Goal: Information Seeking & Learning: Learn about a topic

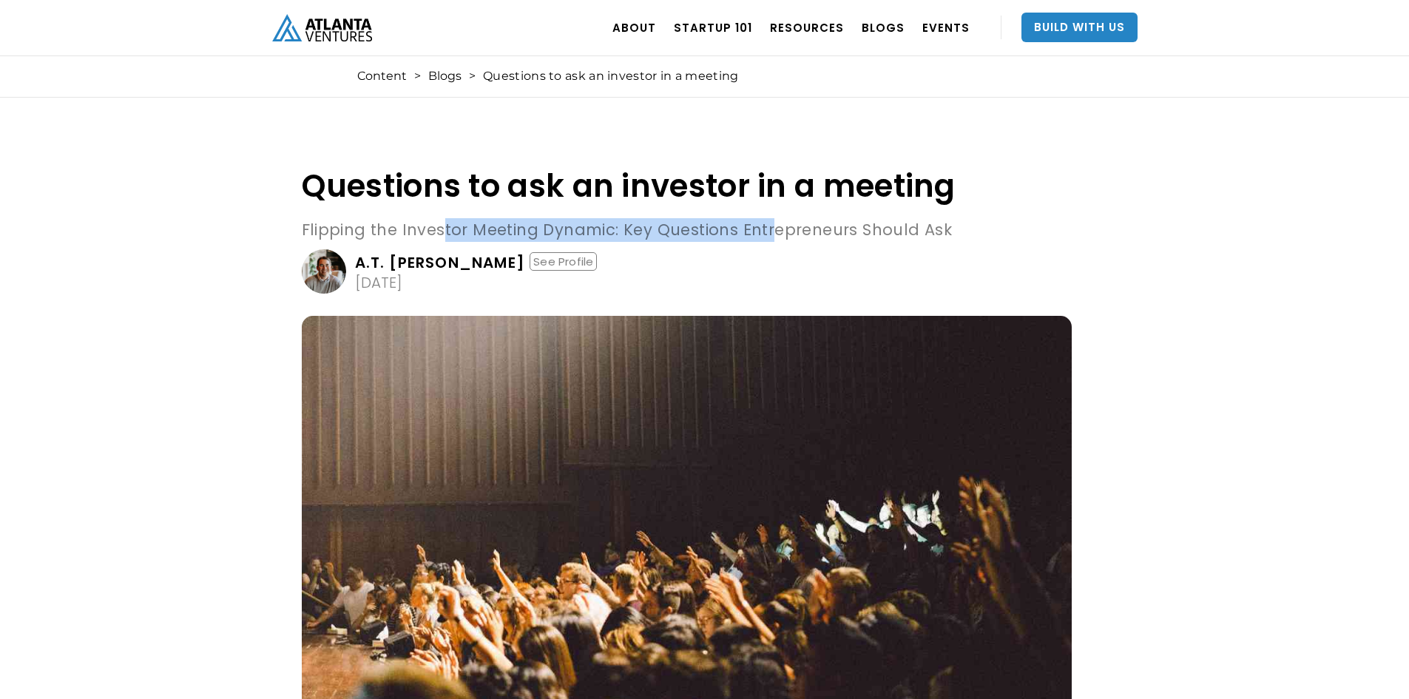
drag, startPoint x: 441, startPoint y: 232, endPoint x: 762, endPoint y: 232, distance: 321.0
click at [762, 232] on p "Flipping the Investor Meeting Dynamic: Key Questions Entrepreneurs Should Ask" at bounding box center [687, 230] width 770 height 24
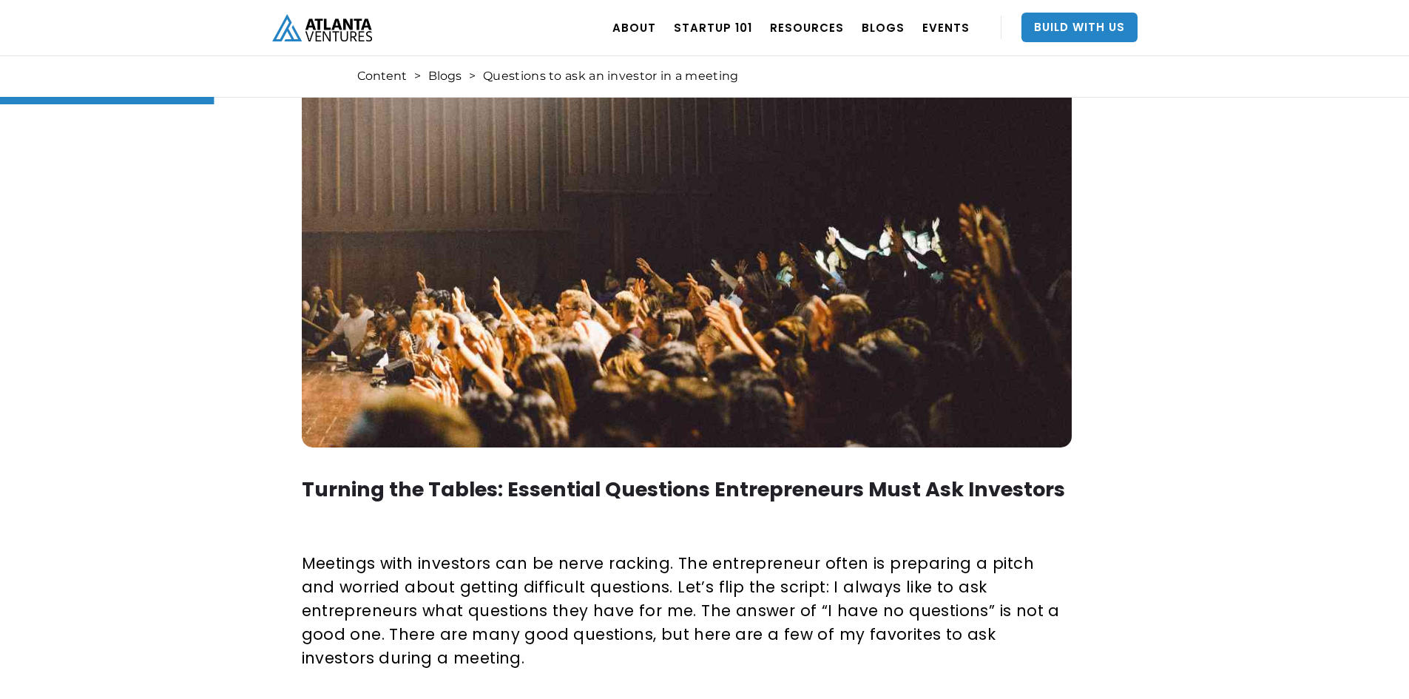
scroll to position [444, 0]
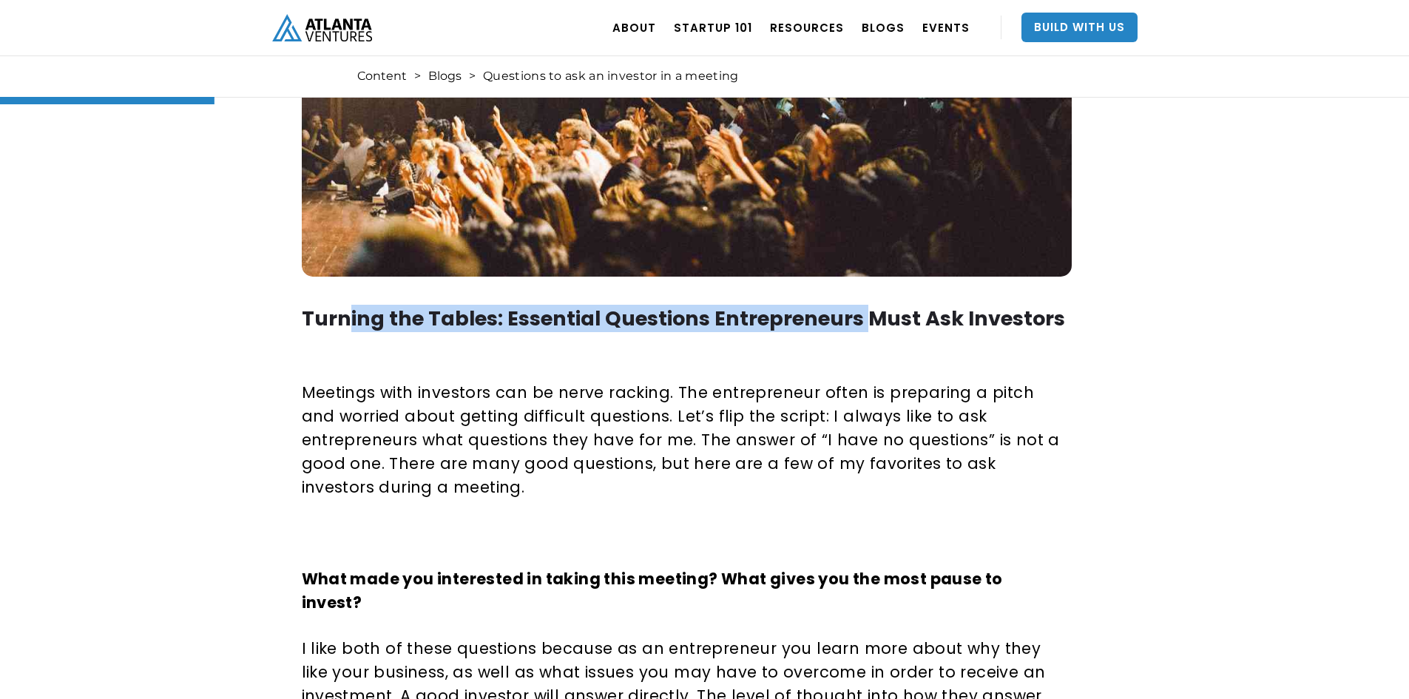
drag, startPoint x: 348, startPoint y: 317, endPoint x: 866, endPoint y: 325, distance: 517.7
click at [866, 325] on strong "Turning the Tables: Essential Questions Entrepreneurs Must Ask Investors" at bounding box center [683, 318] width 763 height 27
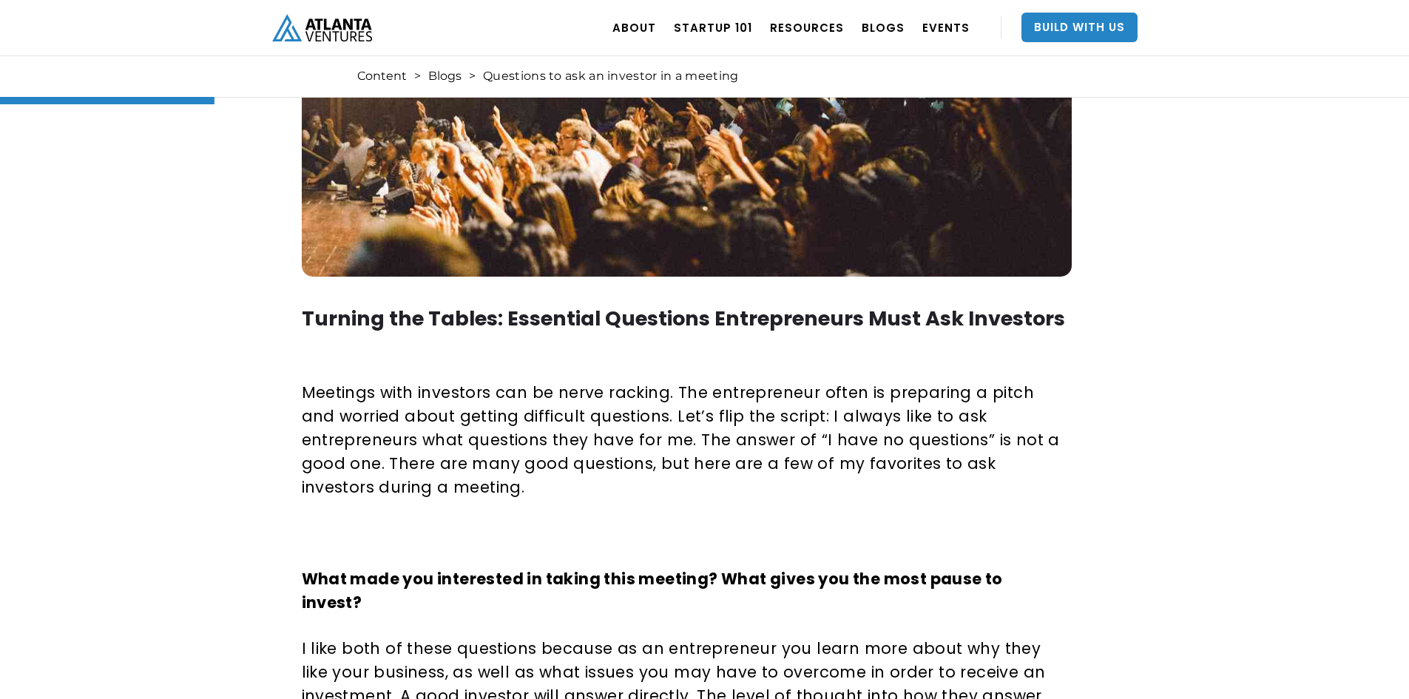
click at [915, 317] on strong "Turning the Tables: Essential Questions Entrepreneurs Must Ask Investors" at bounding box center [683, 318] width 763 height 27
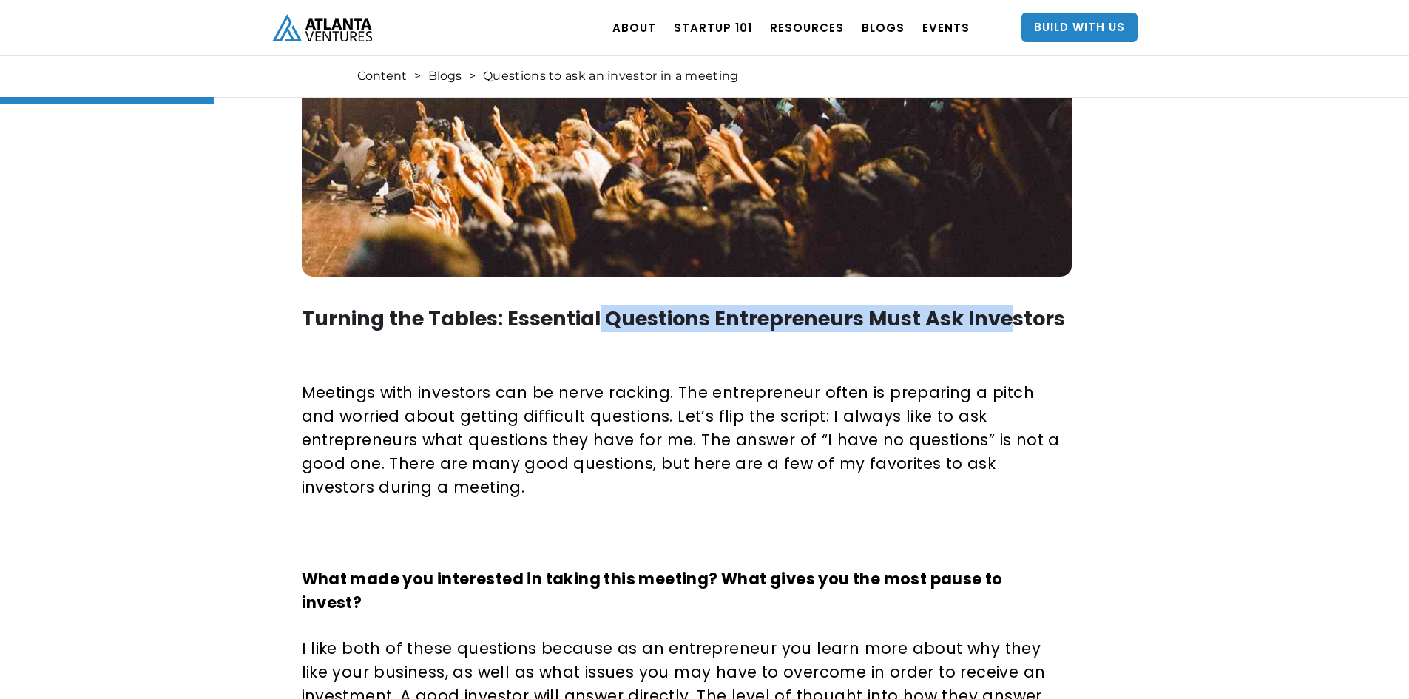
drag, startPoint x: 595, startPoint y: 323, endPoint x: 998, endPoint y: 323, distance: 403.1
click at [998, 323] on strong "Turning the Tables: Essential Questions Entrepreneurs Must Ask Investors" at bounding box center [683, 318] width 763 height 27
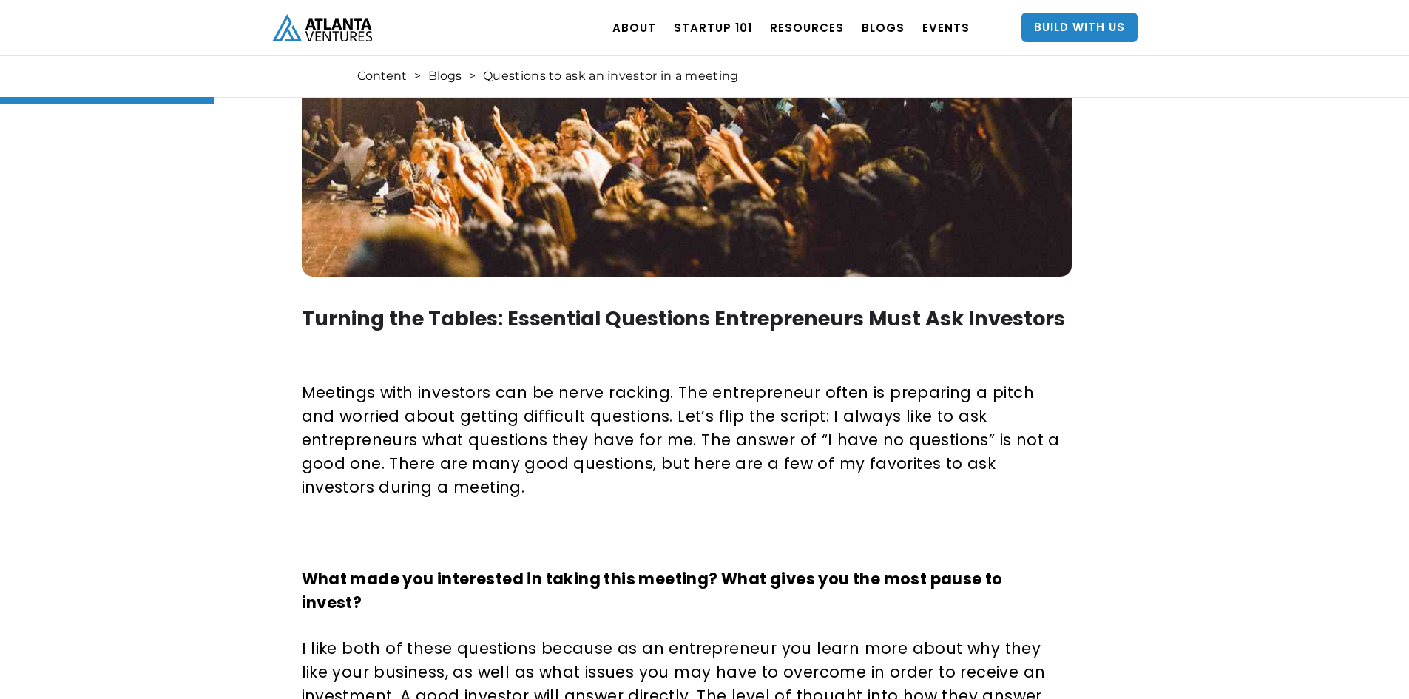
click at [1025, 315] on strong "Turning the Tables: Essential Questions Entrepreneurs Must Ask Investors" at bounding box center [683, 318] width 763 height 27
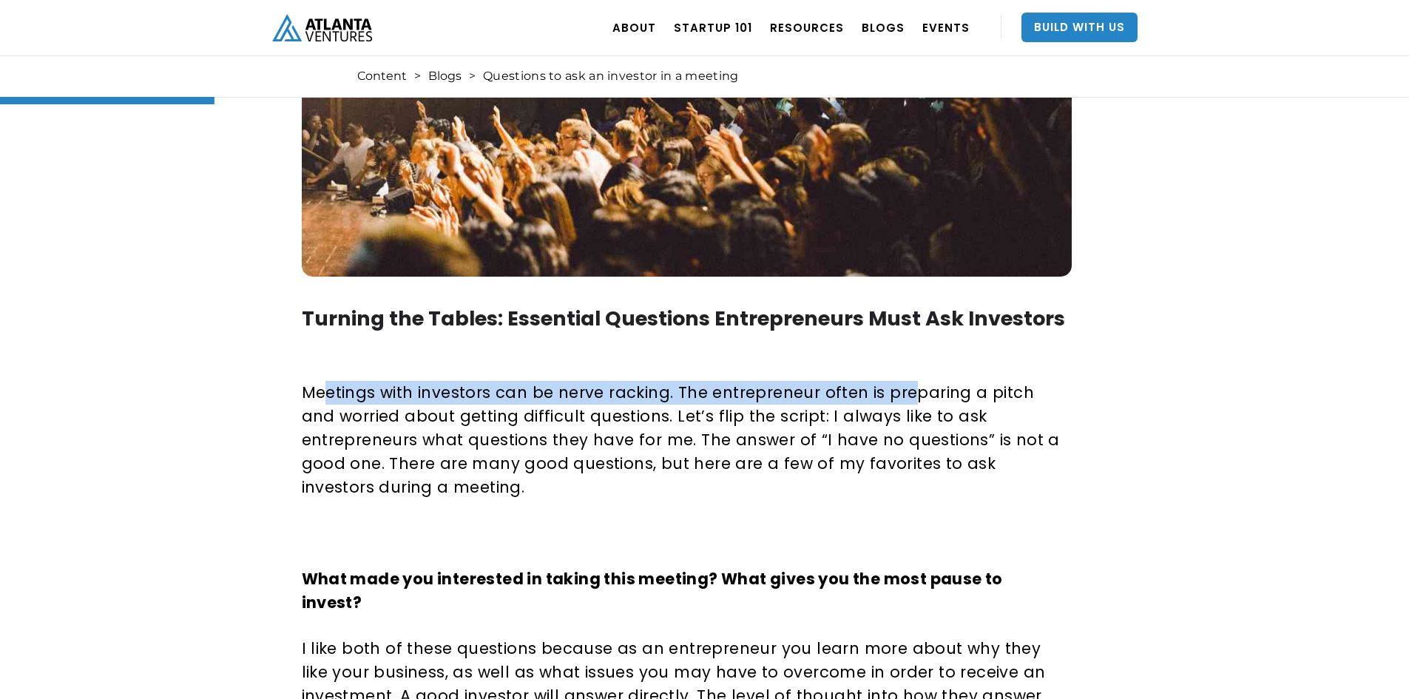
drag, startPoint x: 330, startPoint y: 394, endPoint x: 907, endPoint y: 394, distance: 576.8
click at [907, 394] on p "Meetings with investors can be nerve racking. The entrepreneur often is prepari…" at bounding box center [684, 440] width 765 height 118
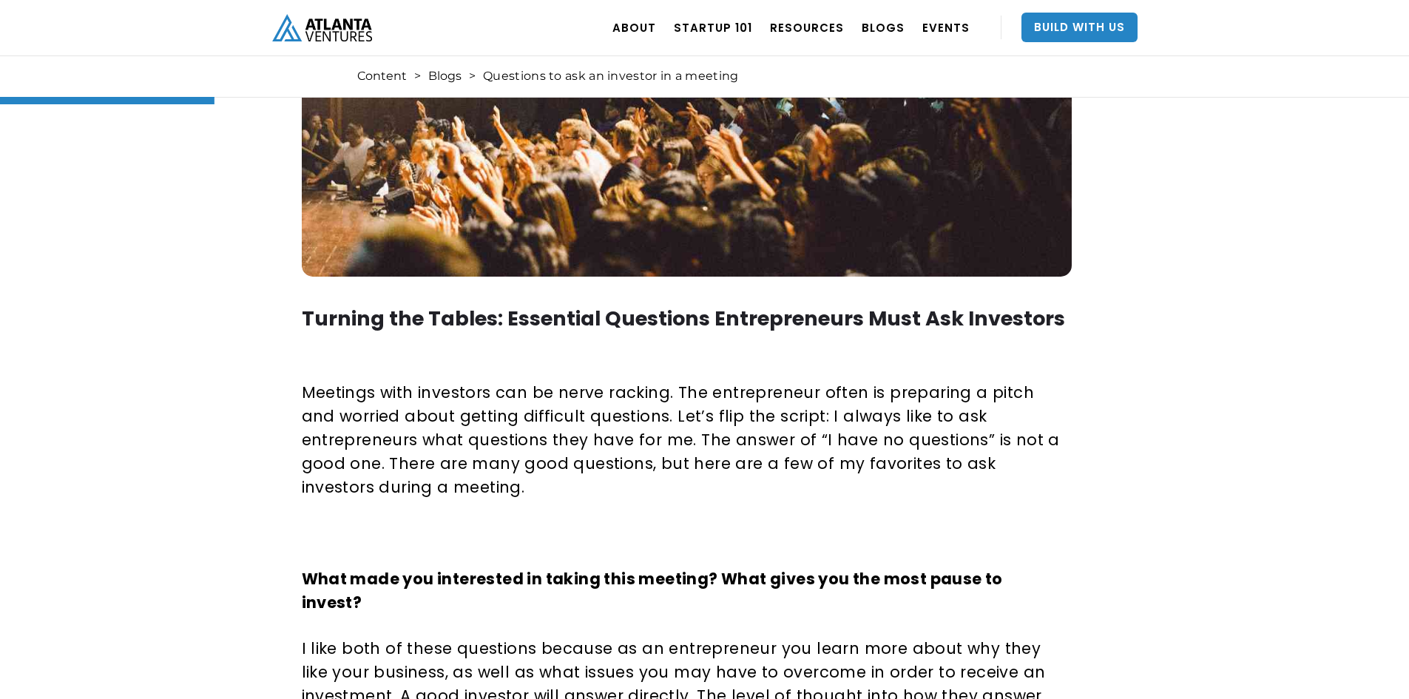
click at [964, 394] on p "Meetings with investors can be nerve racking. The entrepreneur often is prepari…" at bounding box center [684, 440] width 765 height 118
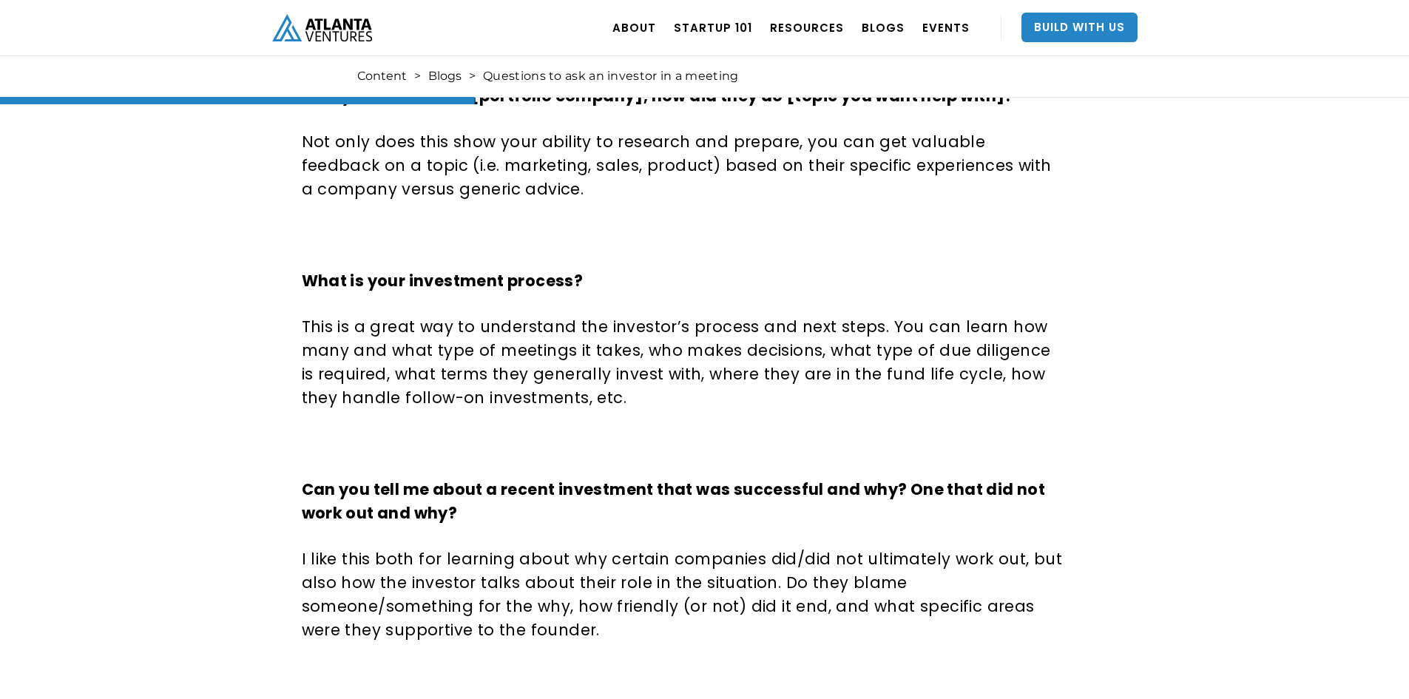
scroll to position [1183, 0]
click at [172, 416] on div "Questions to ask an investor in a meeting Flipping the Investor Meeting Dynamic…" at bounding box center [704, 86] width 1409 height 2396
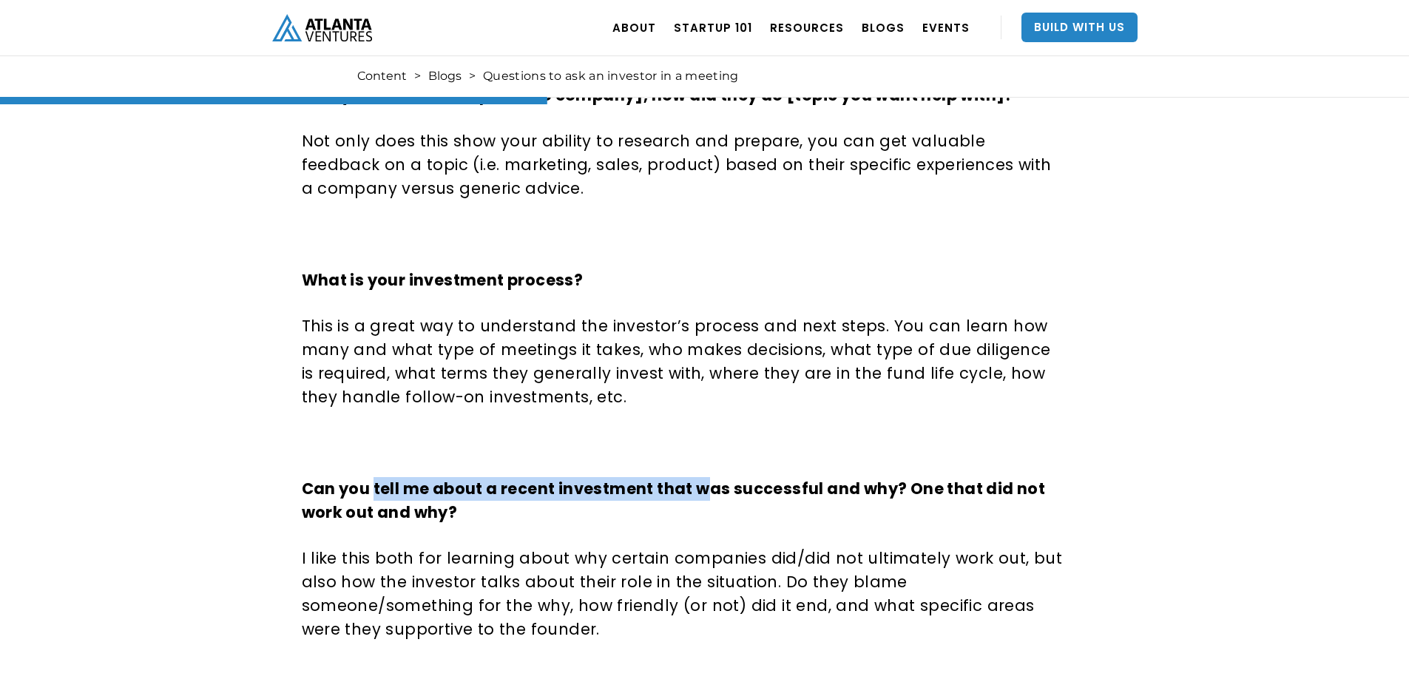
drag, startPoint x: 373, startPoint y: 442, endPoint x: 708, endPoint y: 436, distance: 335.1
click at [708, 478] on strong "Can you tell me about a recent investment that was successful and why? One that…" at bounding box center [674, 500] width 744 height 45
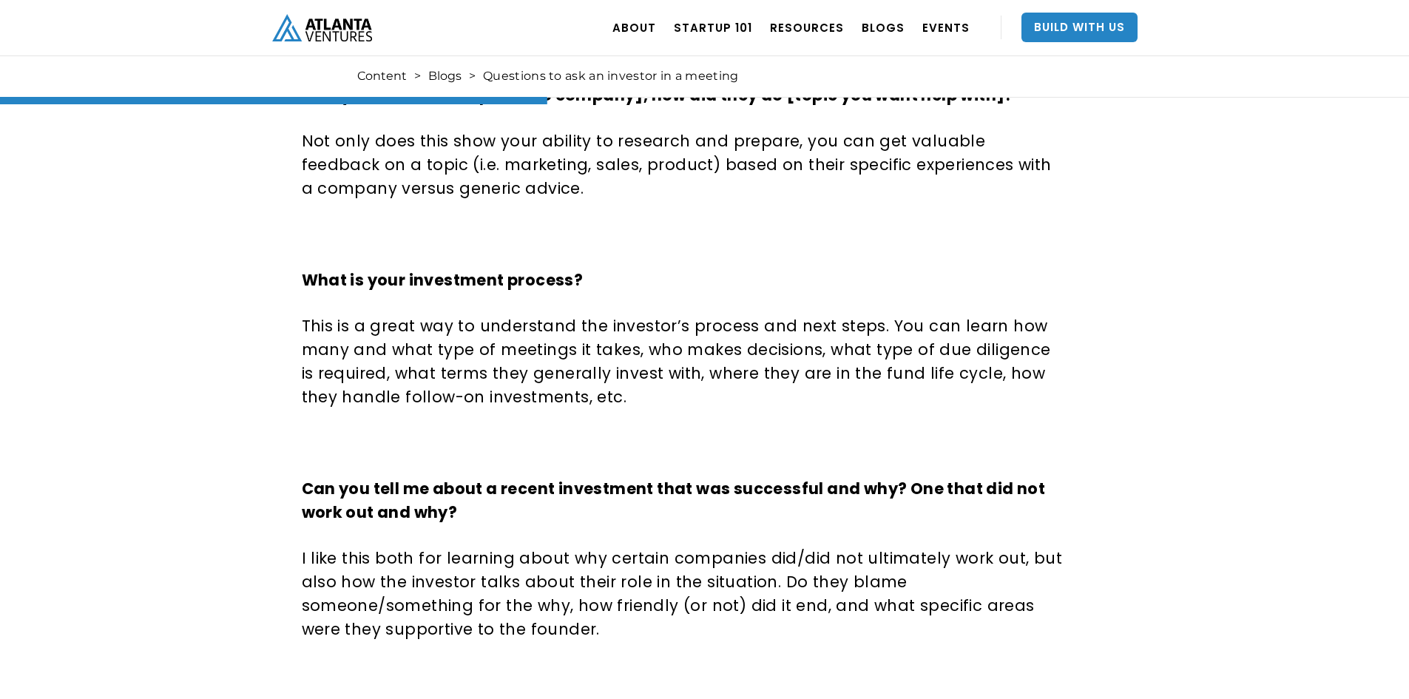
click at [811, 478] on strong "Can you tell me about a recent investment that was successful and why? One that…" at bounding box center [674, 500] width 744 height 45
click at [557, 478] on strong "Can you tell me about a recent investment that was successful and why? One that…" at bounding box center [674, 500] width 744 height 45
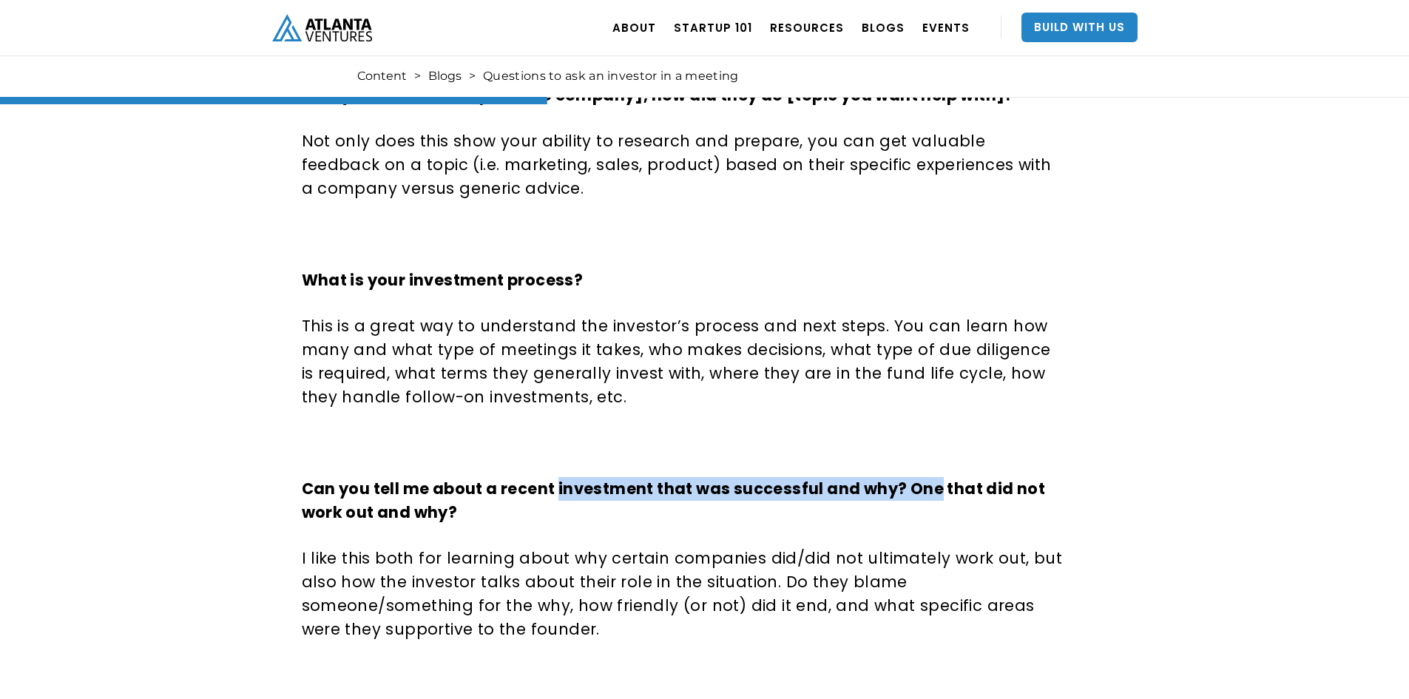
drag, startPoint x: 557, startPoint y: 435, endPoint x: 930, endPoint y: 435, distance: 373.5
click at [930, 478] on strong "Can you tell me about a recent investment that was successful and why? One that…" at bounding box center [674, 500] width 744 height 45
click at [794, 478] on strong "Can you tell me about a recent investment that was successful and why? One that…" at bounding box center [674, 500] width 744 height 45
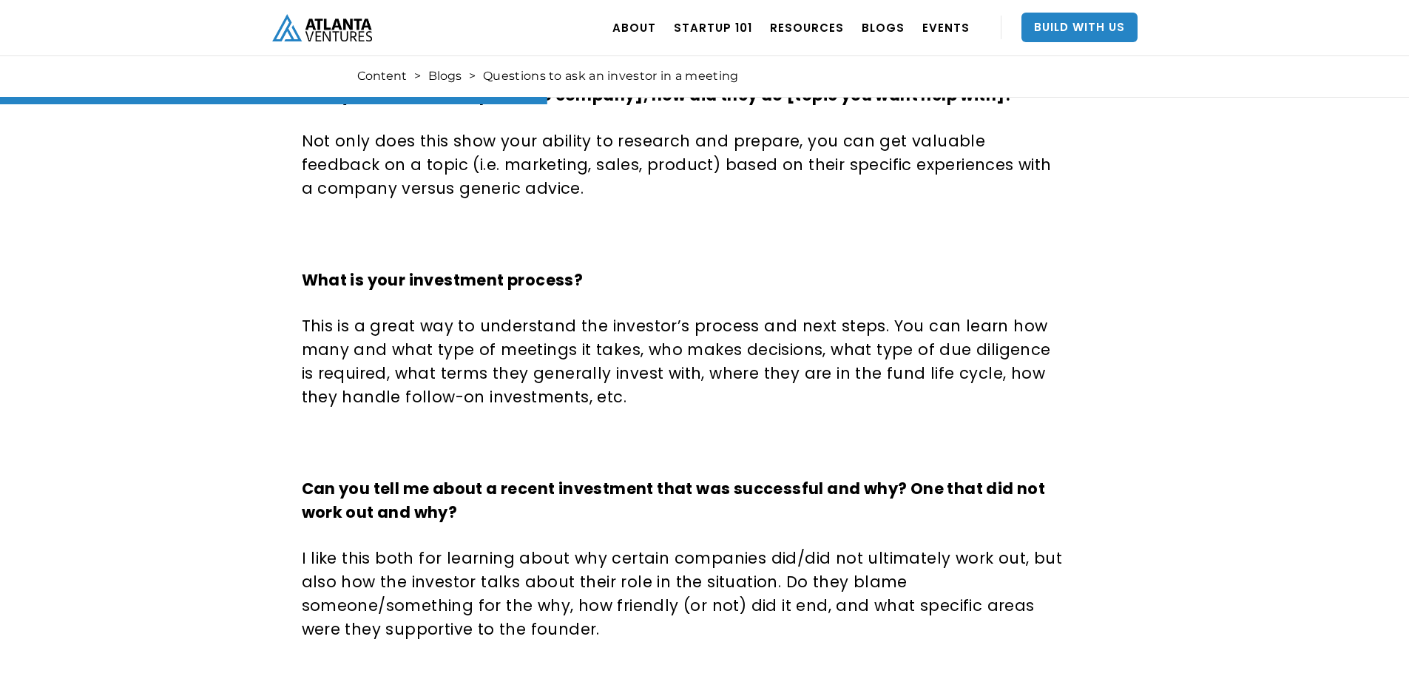
click at [965, 478] on strong "Can you tell me about a recent investment that was successful and why? One that…" at bounding box center [674, 500] width 744 height 45
click at [910, 478] on strong "Can you tell me about a recent investment that was successful and why? One that…" at bounding box center [674, 500] width 744 height 45
drag, startPoint x: 910, startPoint y: 439, endPoint x: 1041, endPoint y: 442, distance: 131.0
click at [1041, 477] on p "Can you tell me about a recent investment that was successful and why? One that…" at bounding box center [684, 500] width 765 height 47
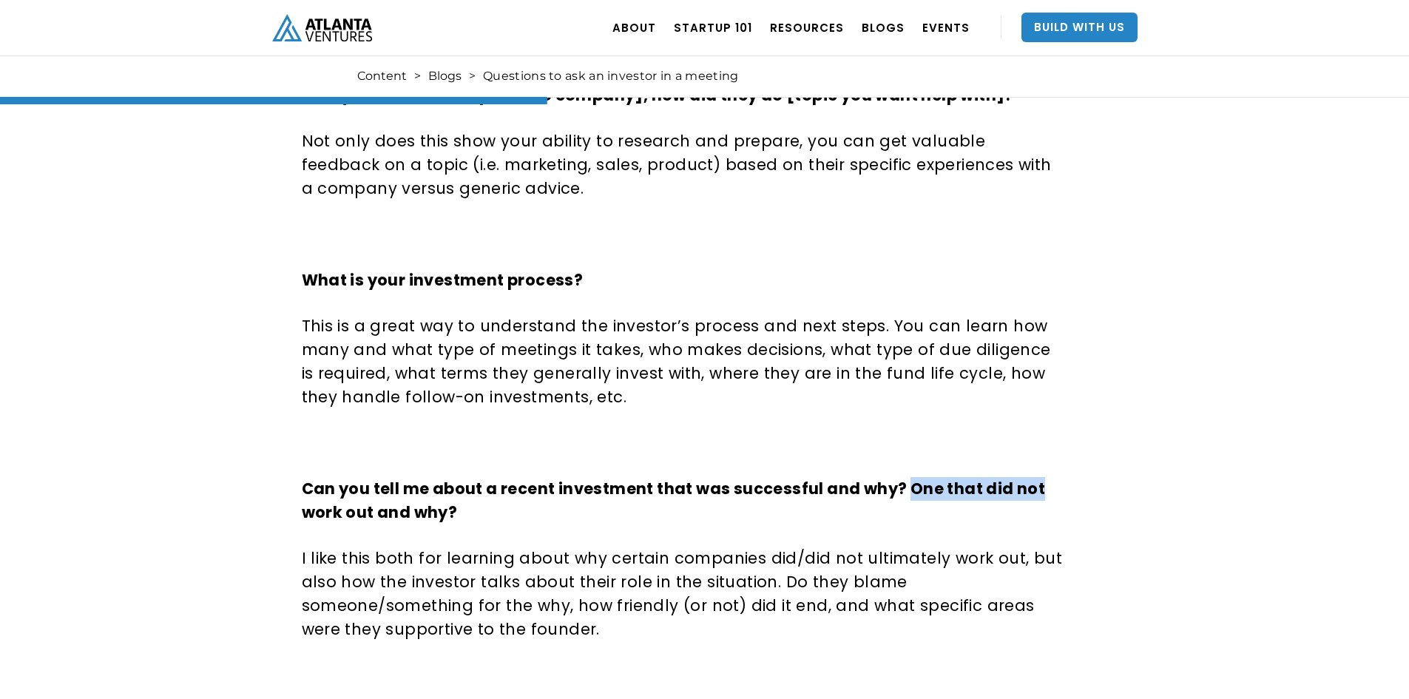
click at [910, 478] on strong "Can you tell me about a recent investment that was successful and why? One that…" at bounding box center [674, 500] width 744 height 45
drag, startPoint x: 313, startPoint y: 466, endPoint x: 452, endPoint y: 467, distance: 139.0
click at [452, 478] on strong "Can you tell me about a recent investment that was successful and why? One that…" at bounding box center [674, 500] width 744 height 45
click at [335, 547] on p "I like this both for learning about why certain companies did/did not ultimatel…" at bounding box center [684, 594] width 765 height 95
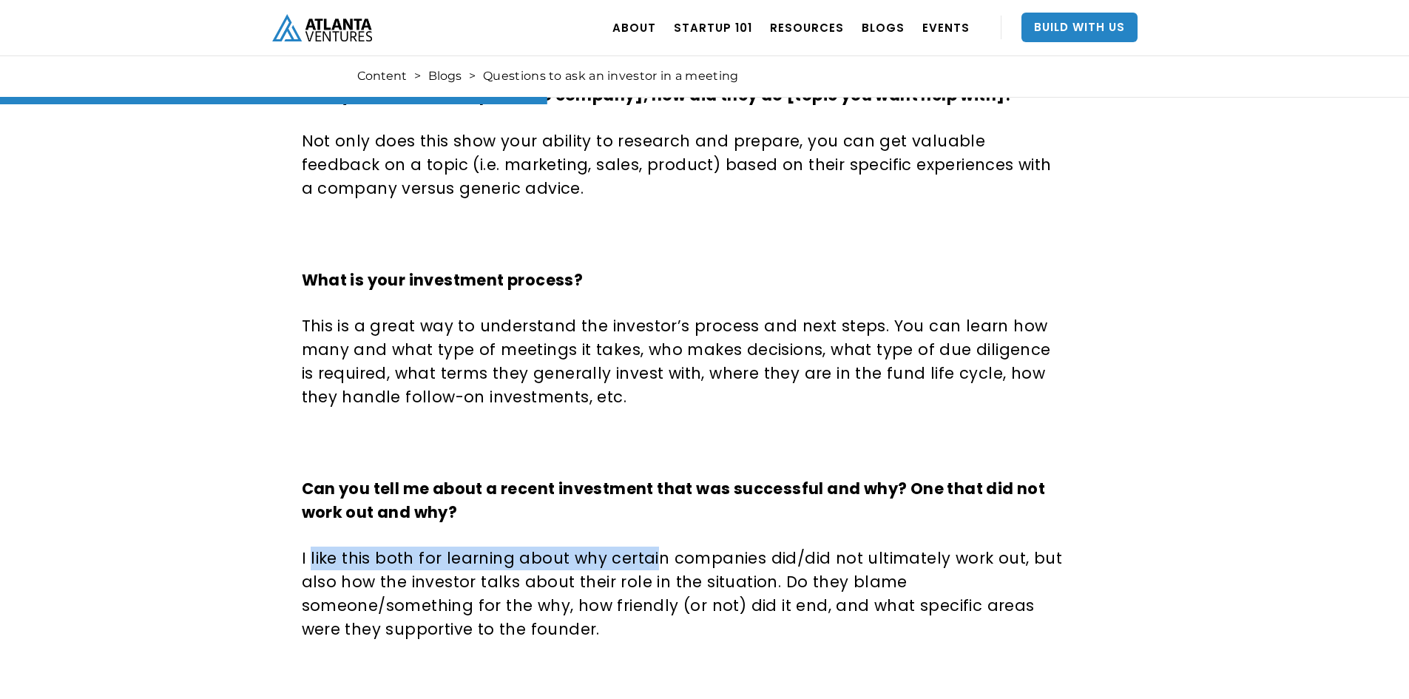
drag, startPoint x: 311, startPoint y: 512, endPoint x: 649, endPoint y: 519, distance: 338.1
click at [649, 547] on p "I like this both for learning about why certain companies did/did not ultimatel…" at bounding box center [684, 594] width 765 height 95
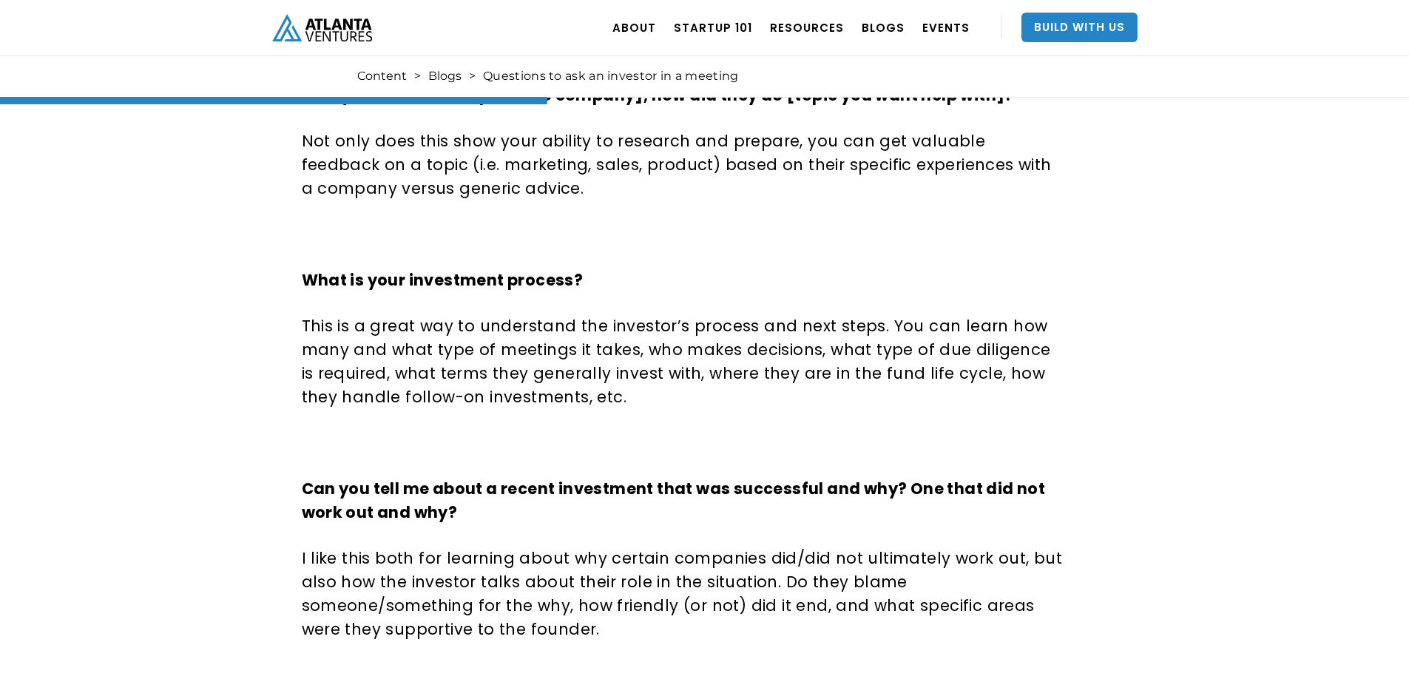
click at [700, 547] on p "I like this both for learning about why certain companies did/did not ultimatel…" at bounding box center [684, 594] width 765 height 95
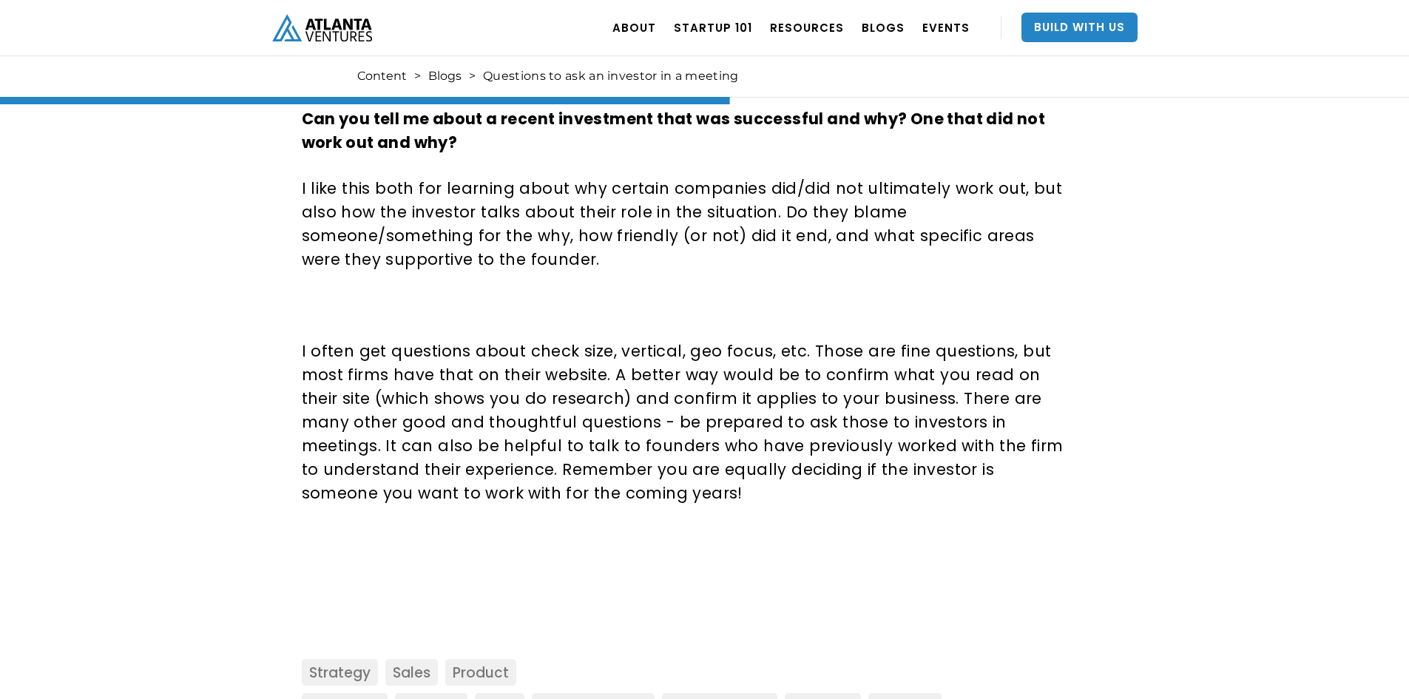
scroll to position [1997, 0]
